Goal: Task Accomplishment & Management: Manage account settings

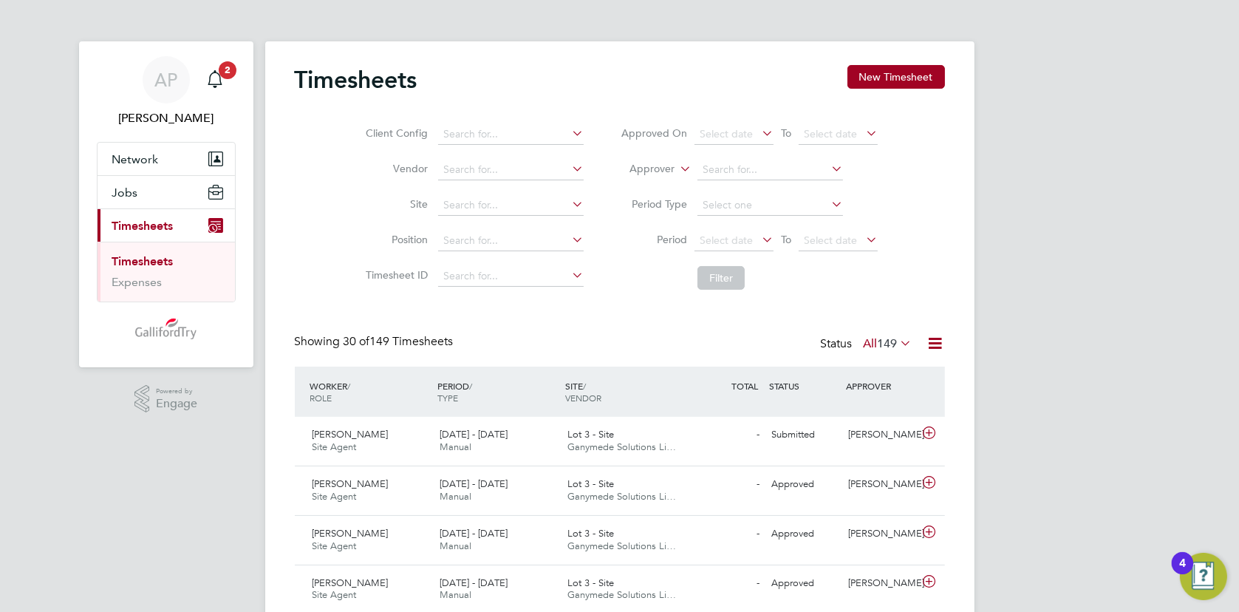
click at [898, 340] on icon at bounding box center [898, 342] width 0 height 21
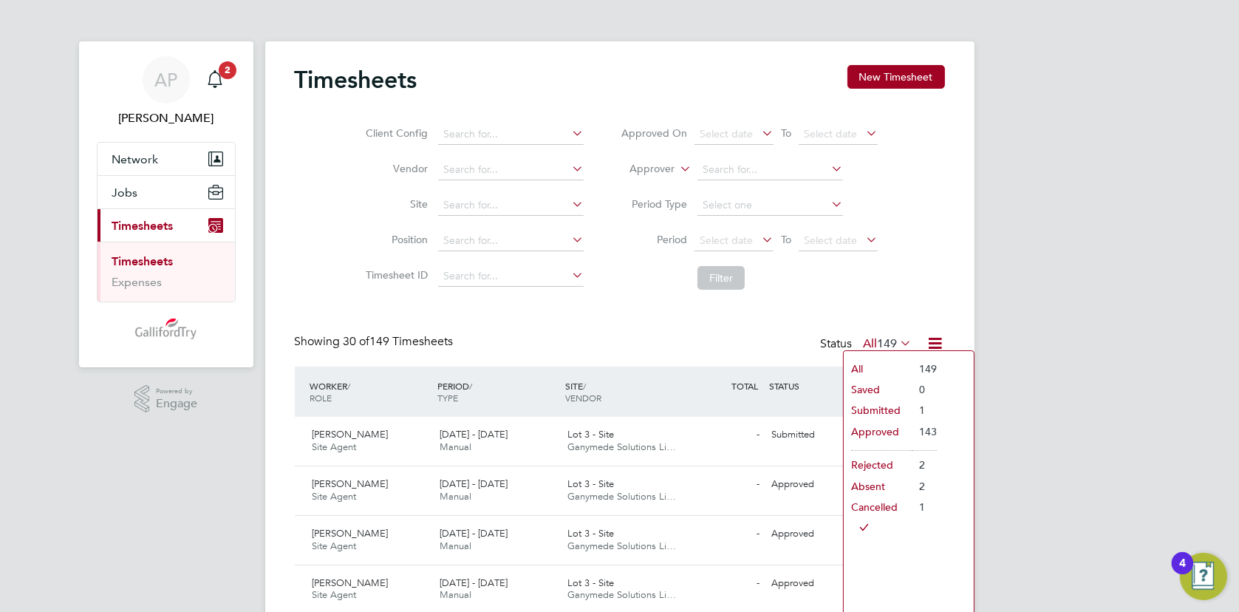
click at [881, 416] on li "Submitted" at bounding box center [878, 410] width 68 height 21
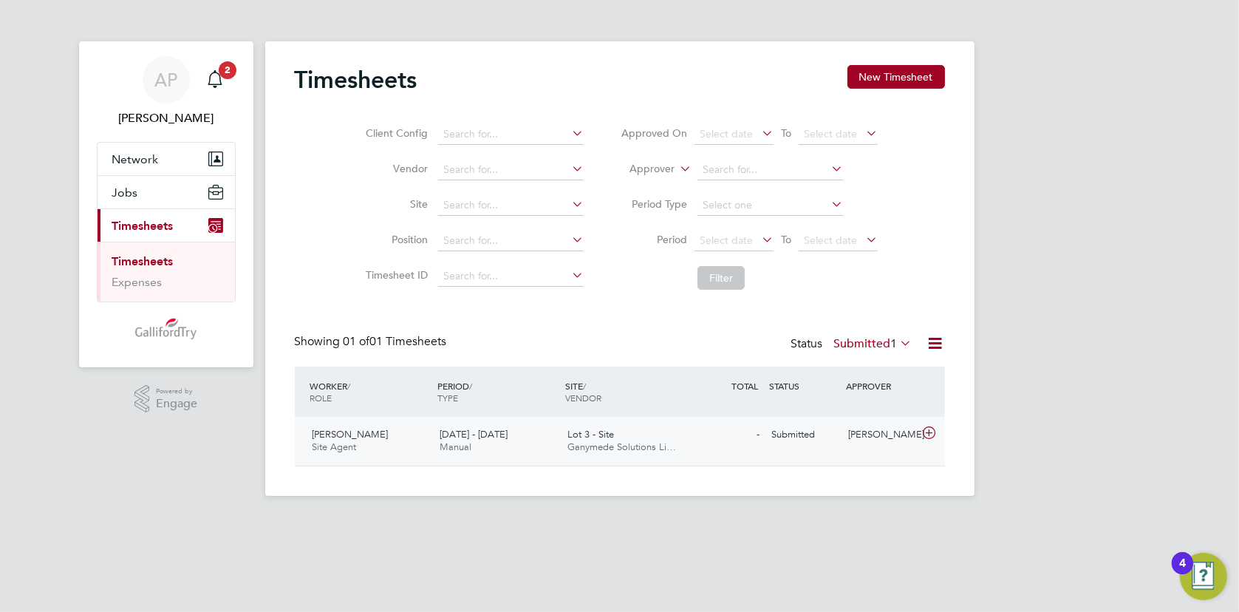
click at [487, 429] on span "4 - 10 Aug 2025" at bounding box center [474, 434] width 68 height 13
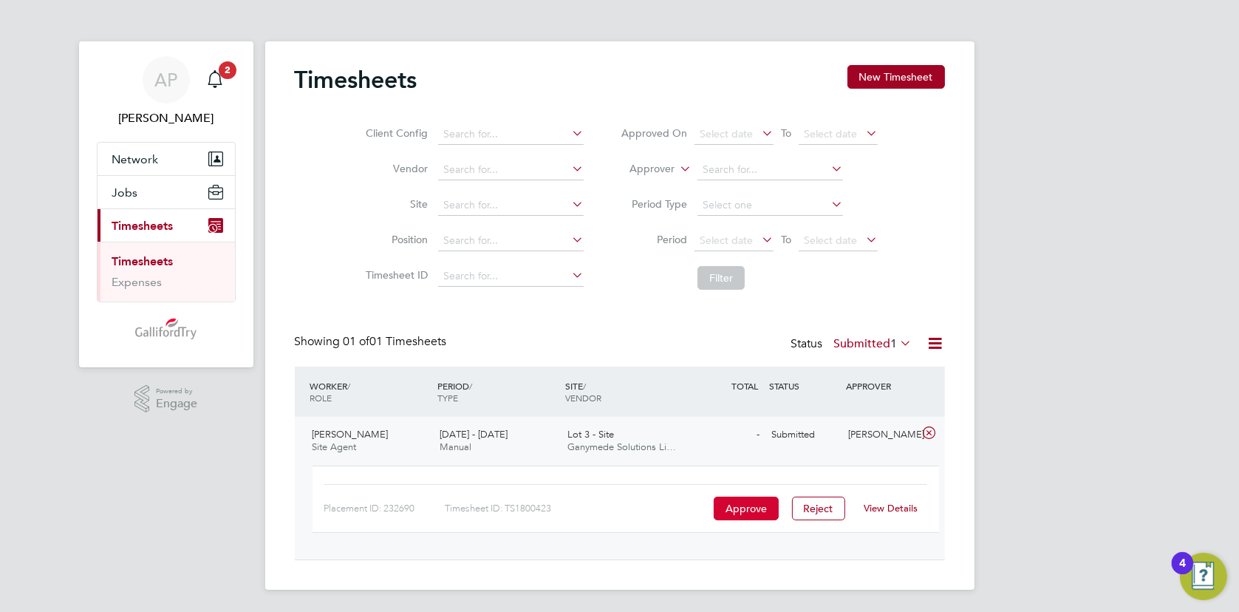
click at [734, 515] on button "Approve" at bounding box center [746, 509] width 65 height 24
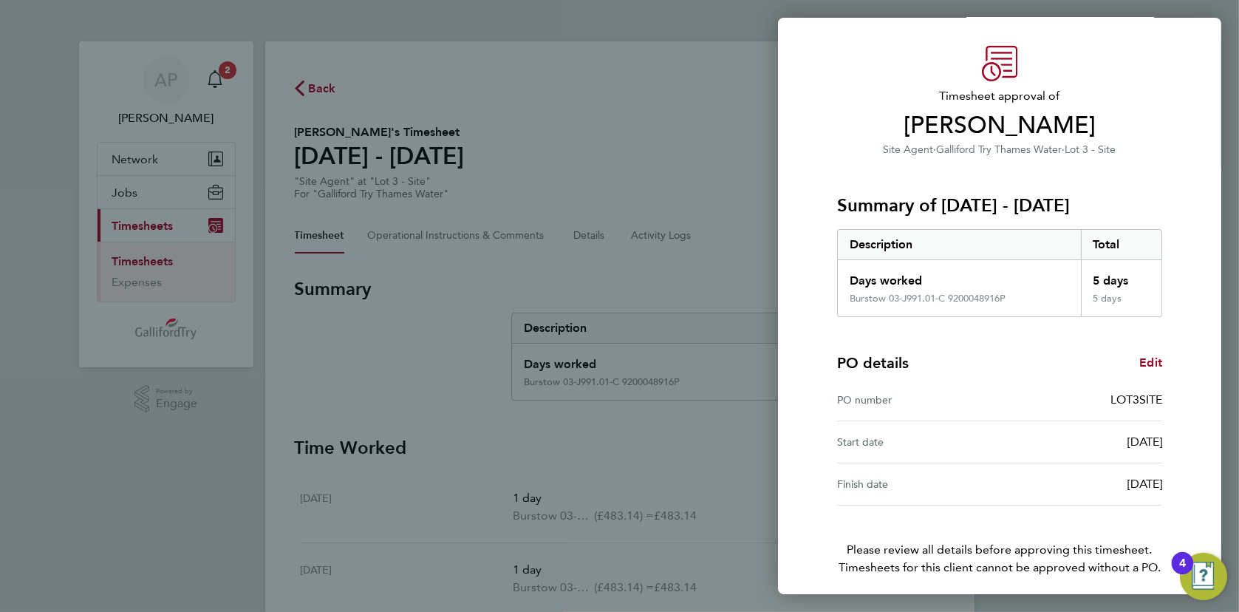
scroll to position [95, 0]
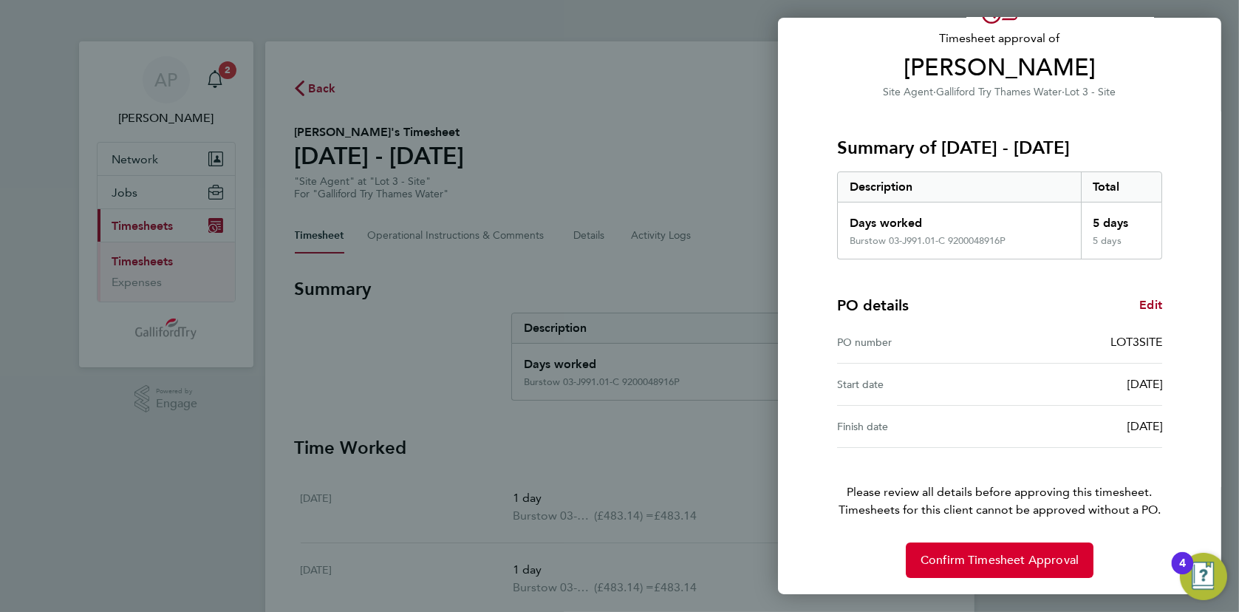
click at [1008, 553] on span "Confirm Timesheet Approval" at bounding box center [1000, 560] width 158 height 15
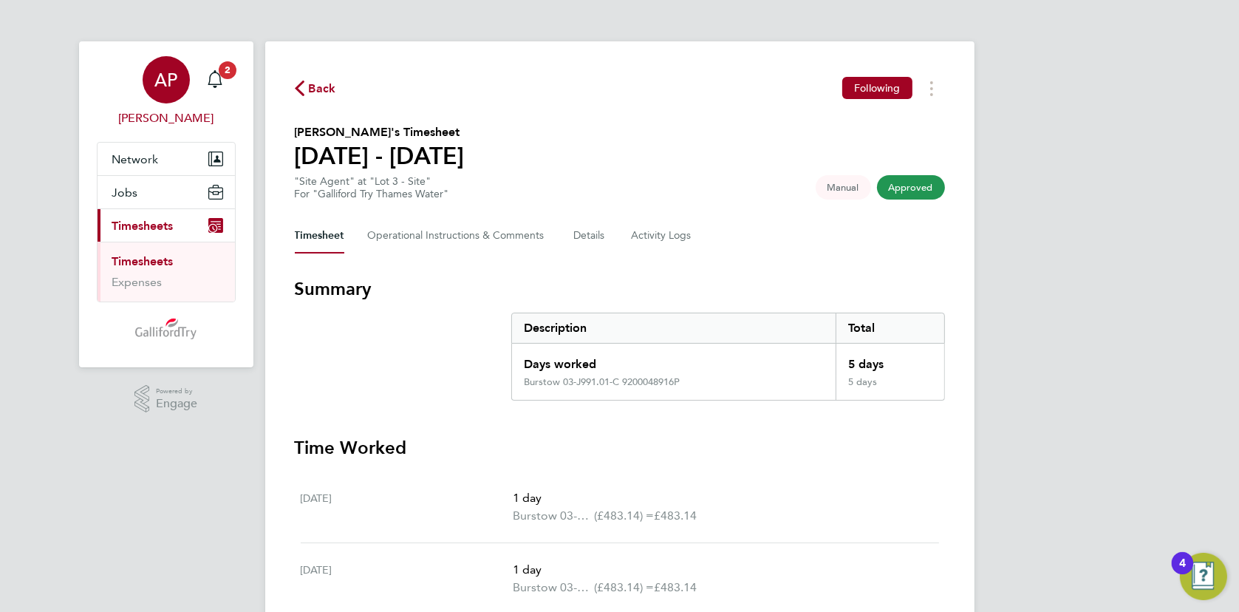
click at [173, 87] on span "AP" at bounding box center [165, 79] width 23 height 19
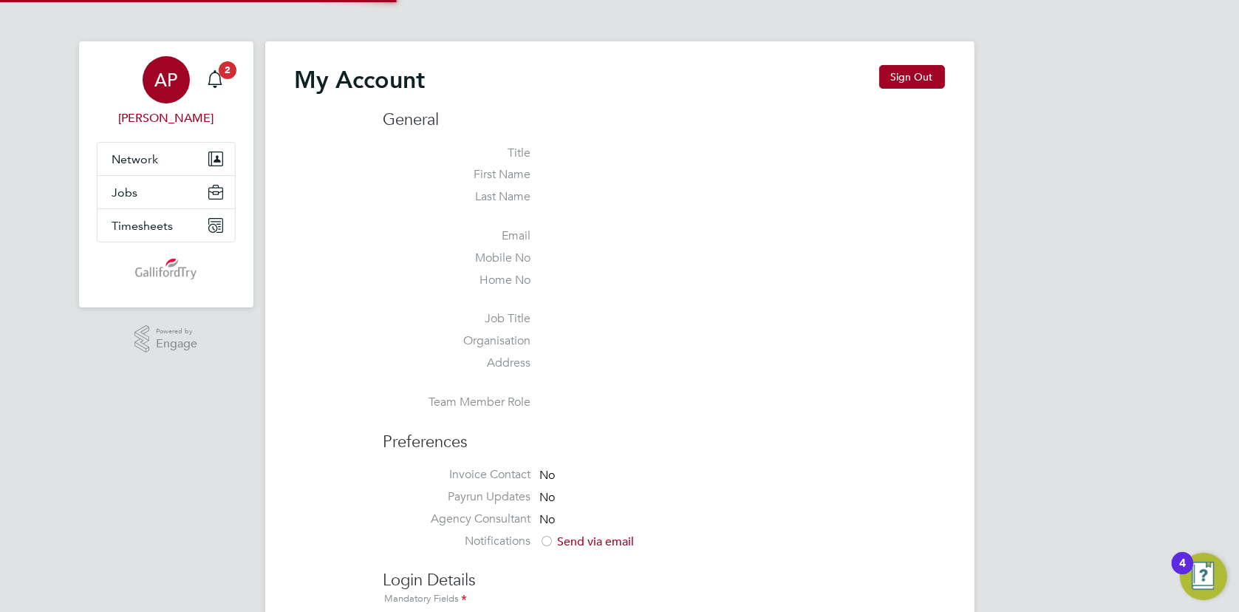
type input "[PERSON_NAME][EMAIL_ADDRESS][DOMAIN_NAME]"
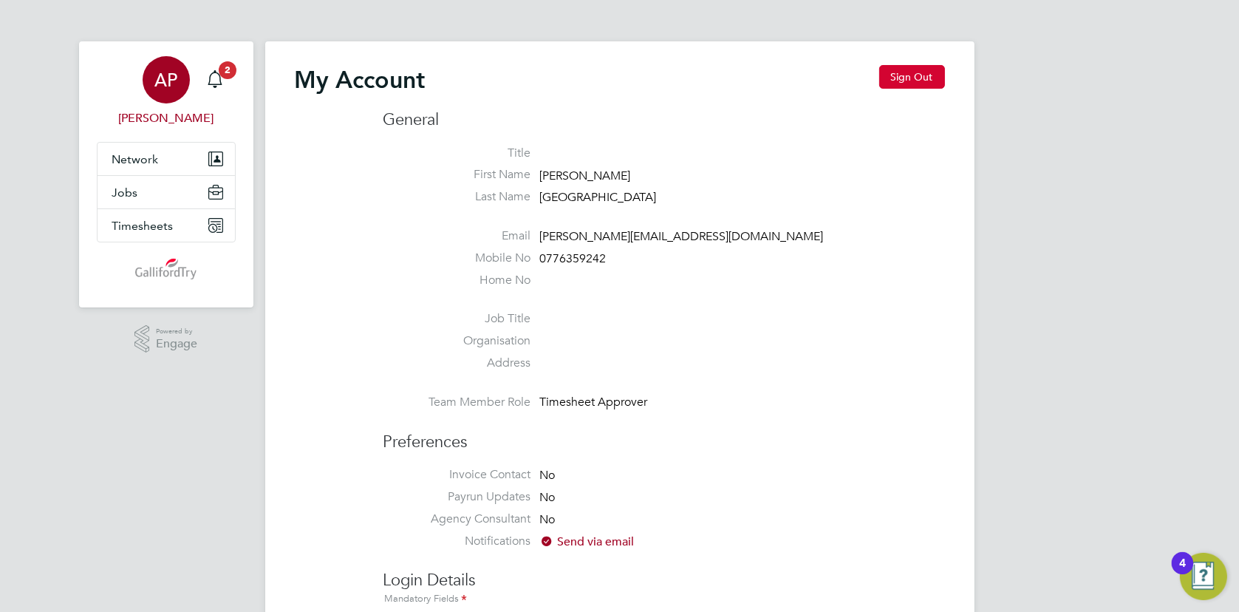
click at [901, 69] on button "Sign Out" at bounding box center [912, 77] width 66 height 24
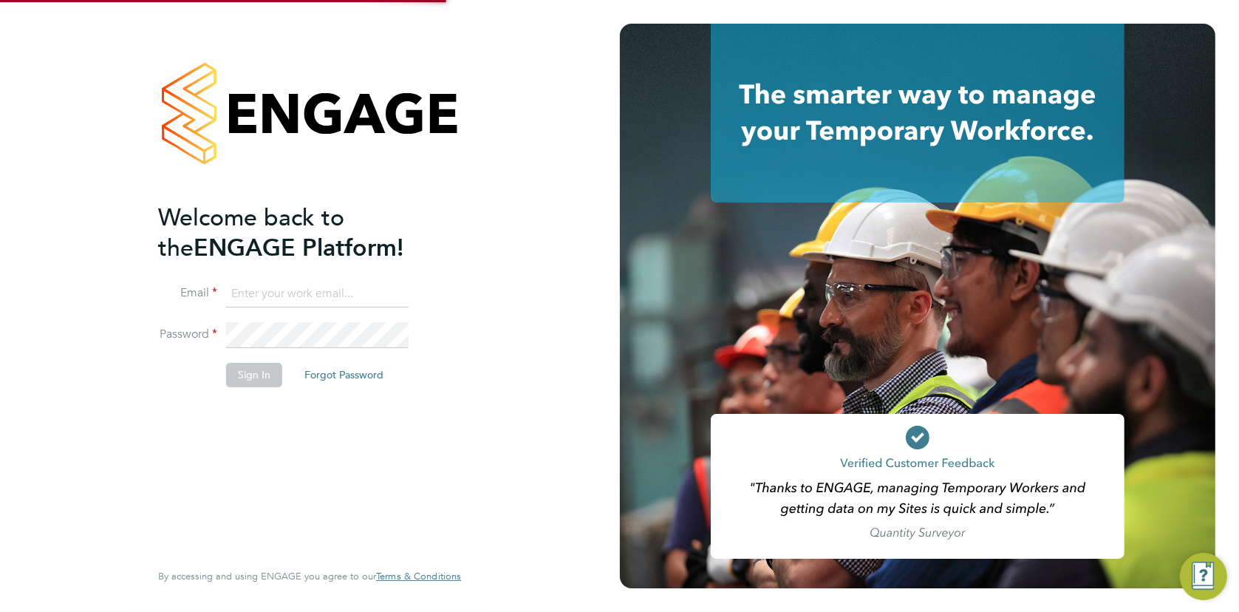
type input "[PERSON_NAME][EMAIL_ADDRESS][DOMAIN_NAME]"
